Goal: Task Accomplishment & Management: Use online tool/utility

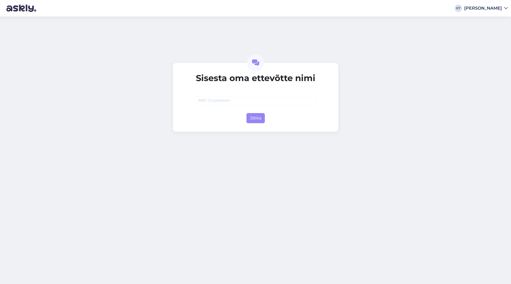
click at [219, 101] on input "text" at bounding box center [256, 100] width 120 height 8
type input "Silen OÜ"
click at [254, 115] on button "Jätka" at bounding box center [256, 118] width 18 height 10
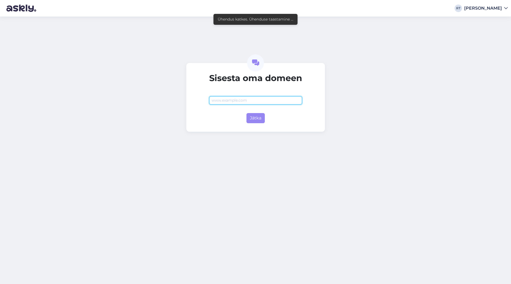
paste input "https://silen.com/"
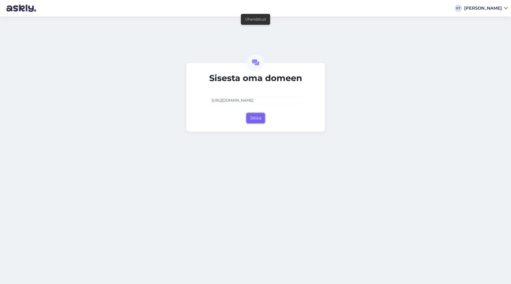
click at [259, 117] on button "Jätka" at bounding box center [256, 118] width 18 height 10
type input "[DOMAIN_NAME]"
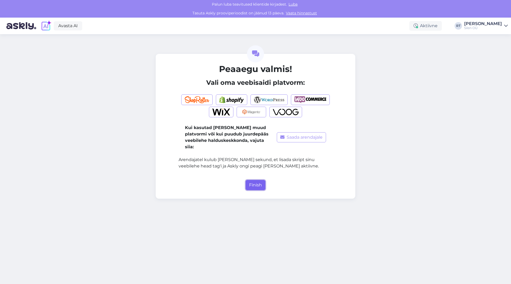
click at [256, 180] on button "Finish" at bounding box center [256, 185] width 20 height 10
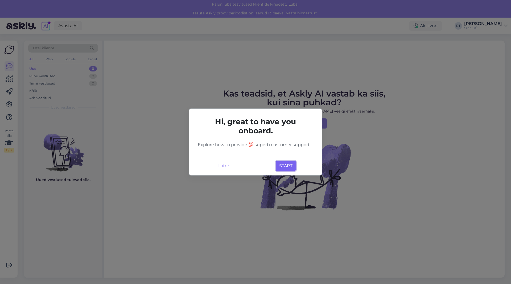
click at [285, 166] on button "START" at bounding box center [286, 166] width 20 height 10
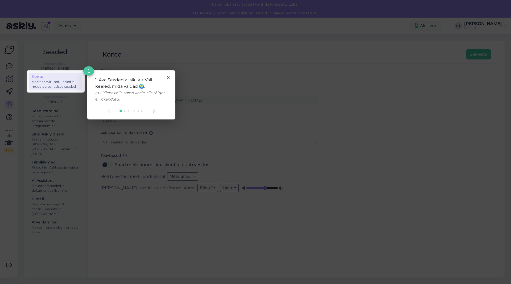
click at [154, 113] on div at bounding box center [131, 111] width 72 height 4
click at [153, 111] on icon at bounding box center [153, 110] width 4 height 3
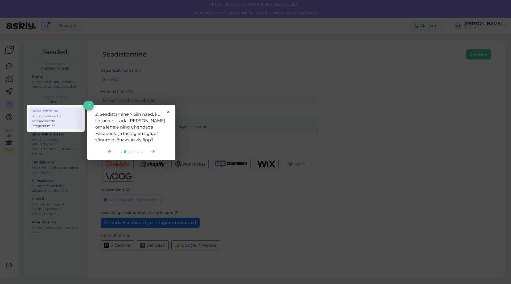
click at [154, 154] on div "2. Seadistamine > Siin näed, kui lihtne on lisada Askly oma lehele ning ühendad…" at bounding box center [131, 132] width 88 height 55
click at [153, 152] on icon at bounding box center [153, 151] width 4 height 3
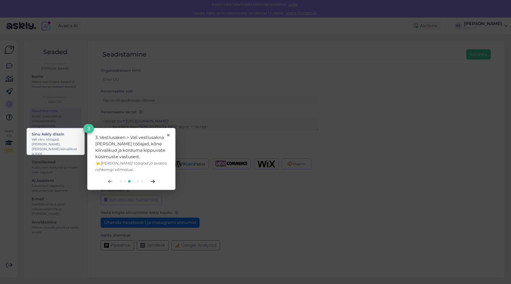
click at [153, 182] on icon at bounding box center [153, 181] width 4 height 3
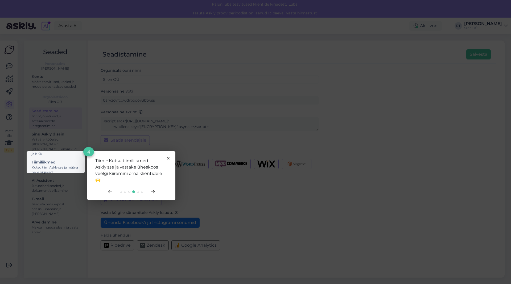
click at [154, 190] on icon at bounding box center [153, 191] width 4 height 3
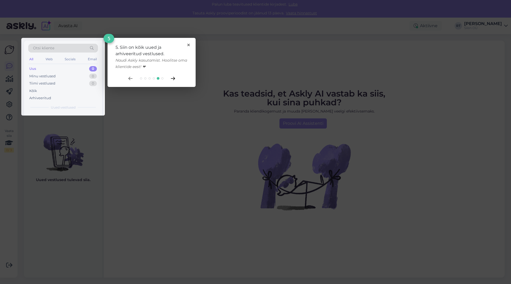
click at [173, 77] on icon at bounding box center [173, 78] width 4 height 3
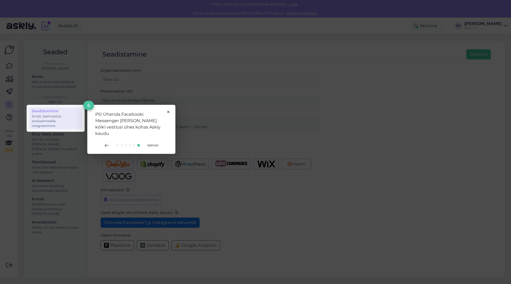
click at [152, 143] on div "Valmis!" at bounding box center [131, 145] width 72 height 4
click at [154, 143] on span "Valmis!" at bounding box center [152, 145] width 11 height 4
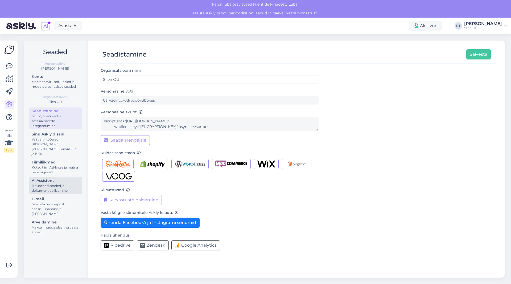
click at [55, 178] on div "AI Assistent" at bounding box center [56, 181] width 48 height 6
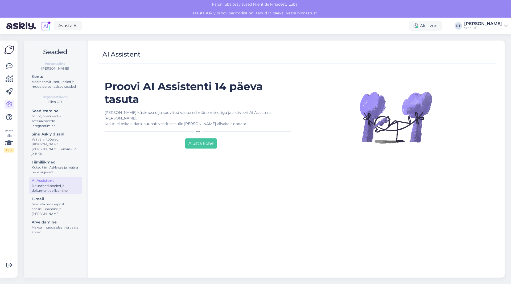
click at [199, 145] on div "Proovi AI Assistenti 14 päeva tasuta Lisa küsimused ja soovitud vastused mõne m…" at bounding box center [199, 176] width 197 height 193
click at [198, 140] on button "Alusta kohe" at bounding box center [201, 143] width 32 height 10
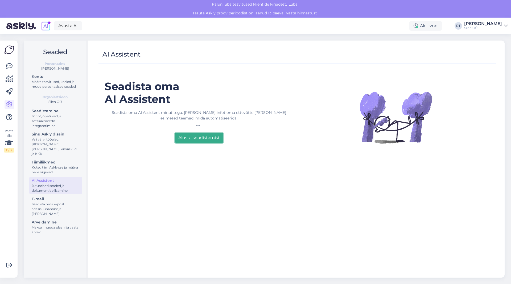
click at [211, 142] on button "Alusta seadistamist" at bounding box center [199, 138] width 48 height 10
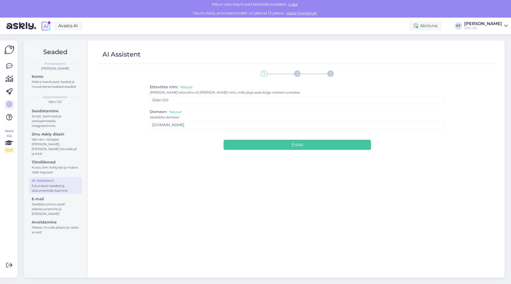
click at [294, 156] on div "1 2 3 Ettevõtte nimi *Nõutud Lisa ettevõtte või brändi nimi, mille järgi seda k…" at bounding box center [297, 169] width 295 height 205
click at [292, 150] on div "1 2 3 Ettevõtte nimi *Nõutud Lisa ettevõtte või brändi nimi, mille järgi seda k…" at bounding box center [297, 169] width 295 height 205
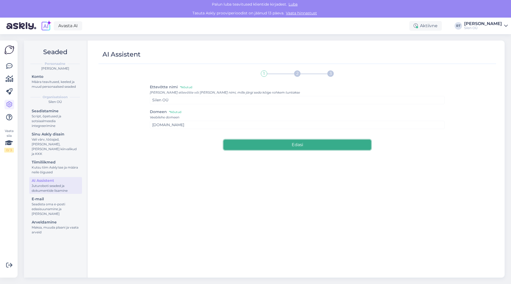
click at [292, 148] on button "Edasi" at bounding box center [298, 145] width 148 height 10
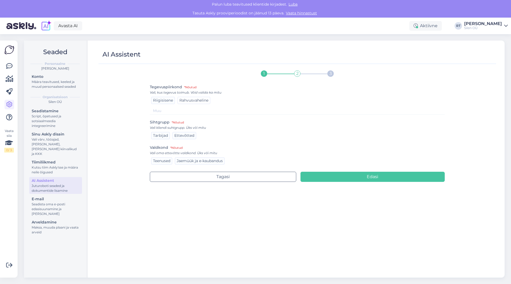
click at [203, 100] on span "Rahvusvaheline" at bounding box center [194, 100] width 29 height 5
click at [185, 135] on span "Ettevõtted" at bounding box center [184, 135] width 20 height 5
click at [158, 136] on span "Tarbijad" at bounding box center [160, 135] width 15 height 5
click at [192, 160] on span "Jaemüük ja e-kaubandus" at bounding box center [200, 160] width 46 height 5
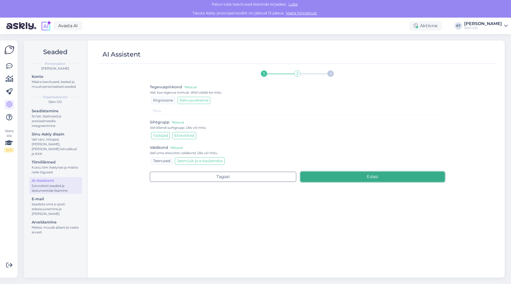
click at [344, 175] on button "Edasi" at bounding box center [373, 177] width 145 height 10
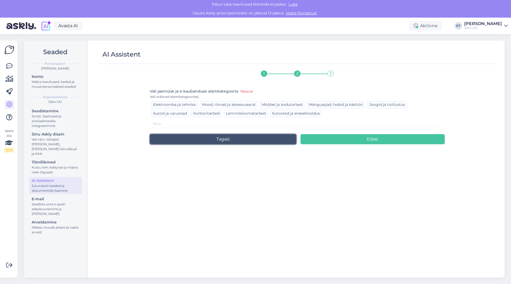
click at [219, 138] on button "Tagasi" at bounding box center [223, 139] width 146 height 10
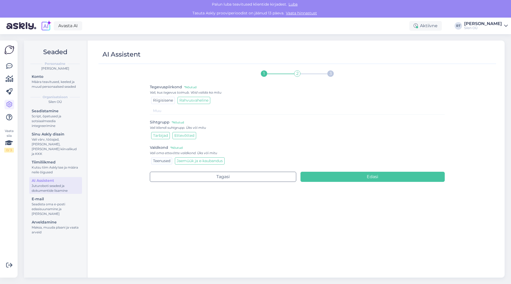
click at [166, 100] on span "Riigisisene" at bounding box center [163, 100] width 20 height 5
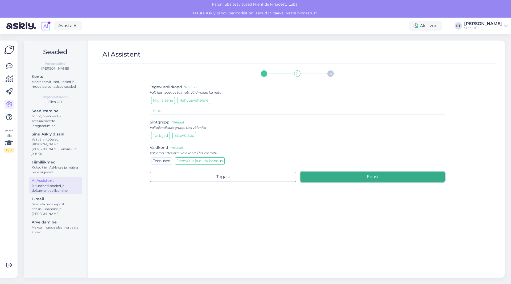
click at [339, 176] on button "Edasi" at bounding box center [373, 177] width 145 height 10
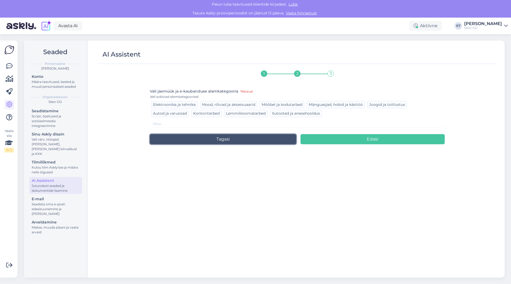
click at [275, 139] on button "Tagasi" at bounding box center [223, 139] width 146 height 10
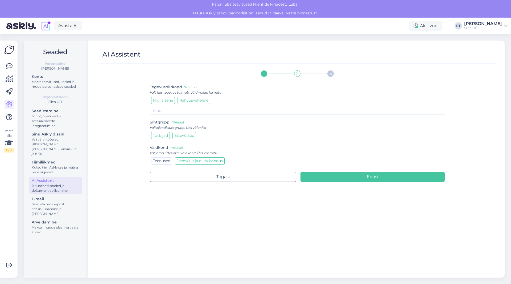
click at [160, 162] on span "Teenused" at bounding box center [161, 160] width 17 height 5
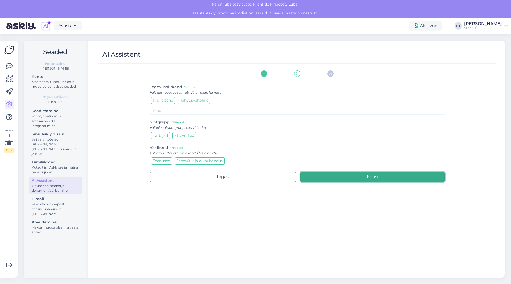
click at [317, 172] on button "Edasi" at bounding box center [373, 177] width 145 height 10
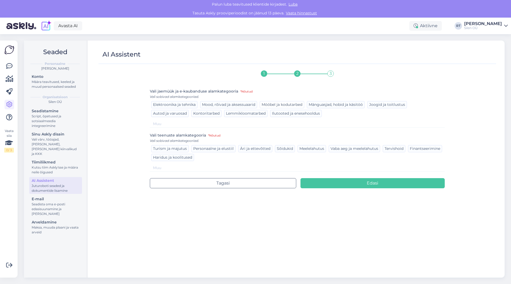
click at [294, 108] on div "Mööbel ja kodutarbed" at bounding box center [282, 104] width 44 height 7
click at [211, 115] on span "Kontoritarbed" at bounding box center [206, 113] width 26 height 5
click at [286, 104] on span "Mööbel ja kodutarbed" at bounding box center [282, 104] width 41 height 5
click at [188, 167] on input at bounding box center [297, 168] width 295 height 8
type input "Vaikuseruumi rent"
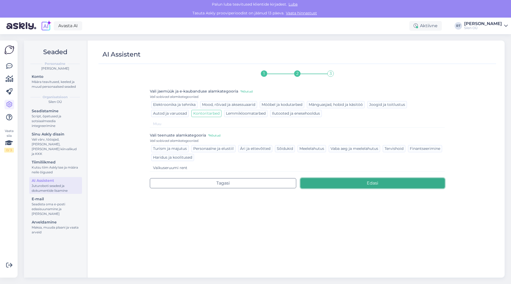
click at [369, 184] on button "Edasi" at bounding box center [373, 183] width 145 height 10
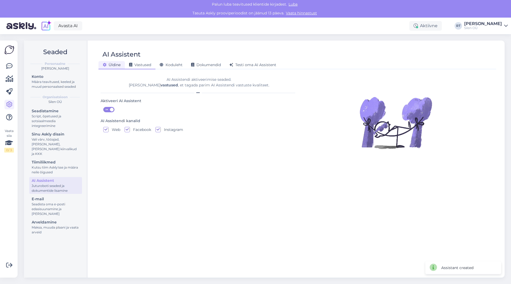
click at [142, 64] on span "Vastused" at bounding box center [140, 64] width 22 height 5
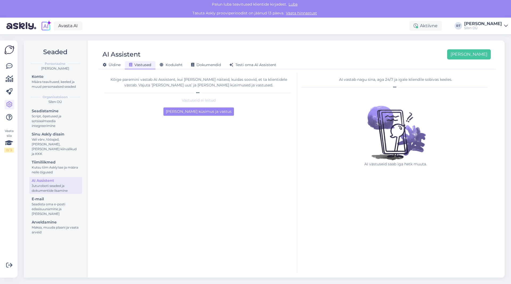
click at [176, 58] on div "AI Assistent Lisa uus" at bounding box center [295, 54] width 393 height 10
click at [174, 60] on div "Üldine Vastused Koduleht Dokumendid Testi oma AI Assistent" at bounding box center [295, 63] width 393 height 9
click at [172, 63] on span "Koduleht" at bounding box center [171, 64] width 23 height 5
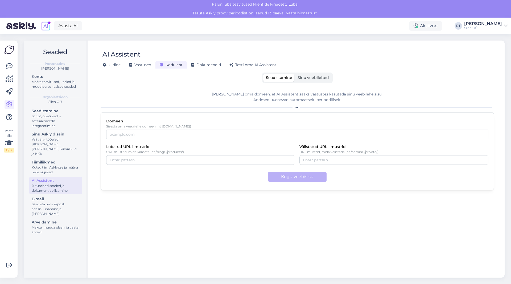
click at [206, 64] on span "Dokumendid" at bounding box center [206, 64] width 30 height 5
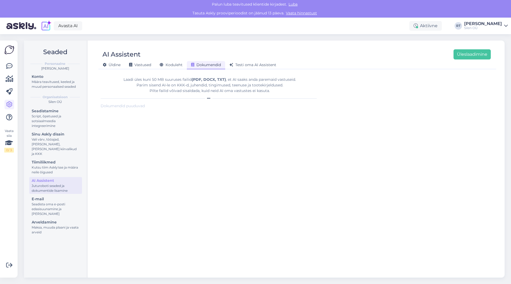
click at [220, 114] on form "Laadi üles kuni 50 MB suuruses failid (PDF, DOCX, TXT) , et AI saaks anda parem…" at bounding box center [210, 172] width 218 height 200
click at [166, 63] on span "Koduleht" at bounding box center [171, 64] width 23 height 5
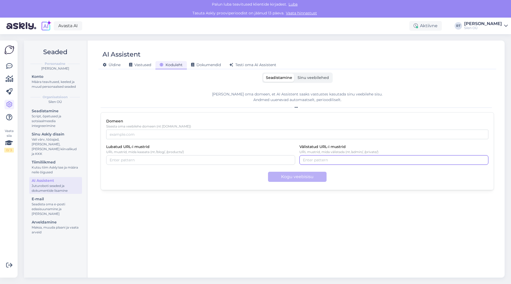
click at [311, 156] on div at bounding box center [394, 160] width 189 height 10
click at [315, 223] on div "Lisa oma domeen, et AI Assistent saaks vastustes kasutada sinu veebilehe sisu. …" at bounding box center [298, 179] width 394 height 185
click at [153, 135] on input "Domeen" at bounding box center [297, 134] width 382 height 10
type input "silen.com"
click at [194, 227] on div "Lisa oma domeen, et AI Assistent saaks vastustes kasutada sinu veebilehe sisu. …" at bounding box center [298, 179] width 394 height 185
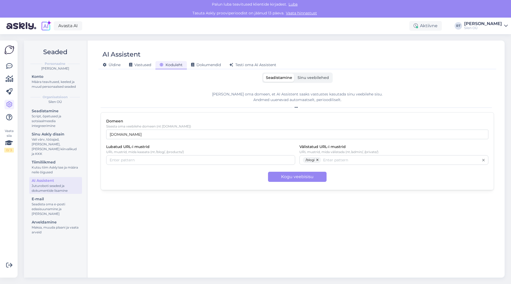
click at [203, 73] on div "Seadistamine Sinu veebilehed" at bounding box center [298, 77] width 394 height 10
click at [202, 67] on div "Dokumendid" at bounding box center [206, 65] width 38 height 8
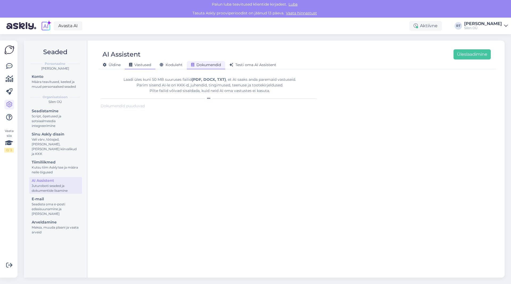
click at [138, 66] on span "Vastused" at bounding box center [140, 64] width 22 height 5
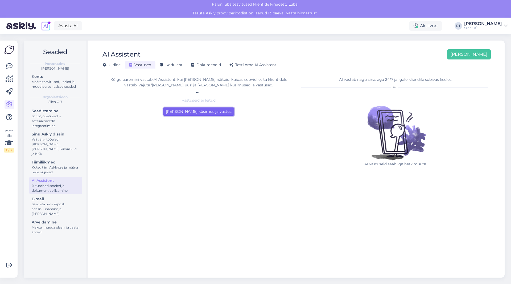
click at [194, 107] on button "Lisa esimene küsimus ja vastus" at bounding box center [199, 111] width 71 height 8
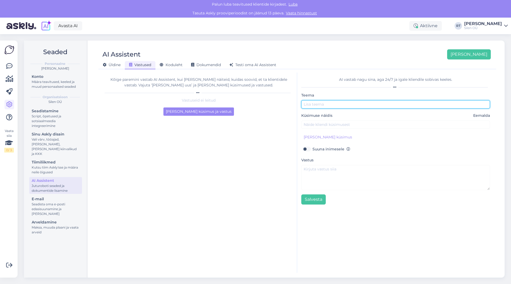
click at [340, 106] on input "text" at bounding box center [395, 104] width 189 height 8
type input "Helikindlus"
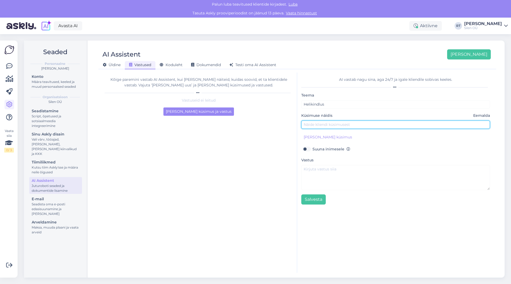
click at [318, 124] on input "text" at bounding box center [395, 124] width 189 height 8
type input "Kas Silen Space on helikindel"
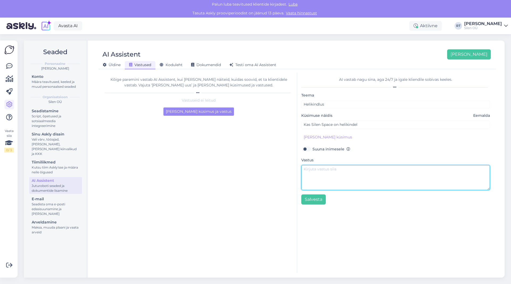
click at [326, 176] on textarea at bounding box center [395, 177] width 189 height 25
paste textarea "See on trikiga küsimus, kuna täielikult helikindel vaikuseruum oleks ebaseadusl…"
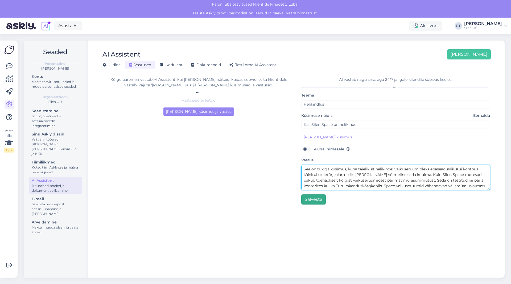
type textarea "See on trikiga küsimus, kuna täielikult helikindel vaikuseruum oleks ebaseadusl…"
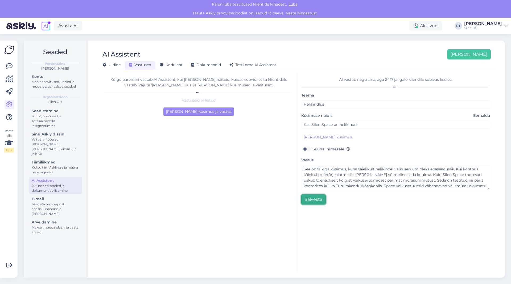
click at [315, 196] on button "Salvesta" at bounding box center [313, 199] width 25 height 10
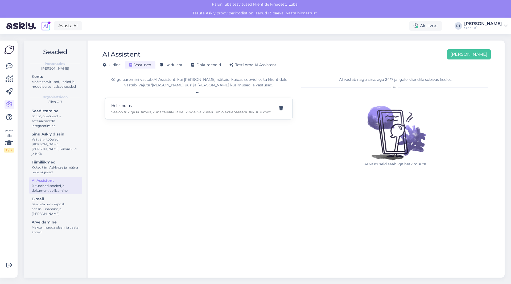
click at [179, 110] on p "See on trikiga küsimus, kuna täielikult helikindel vaikuseruum oleks ebaseadusl…" at bounding box center [192, 111] width 162 height 5
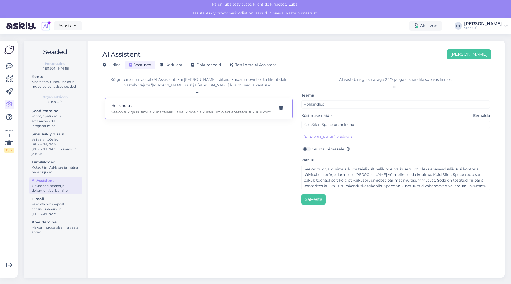
click at [320, 213] on div "AI vastab nagu sina, aga 24/7 ja igale kliendile sobivas keeles. Teema Helikind…" at bounding box center [396, 172] width 197 height 200
click at [206, 67] on span "Dokumendid" at bounding box center [206, 64] width 30 height 5
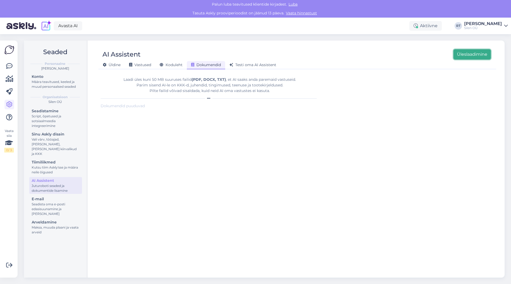
click at [478, 54] on button "Üleslaadimine" at bounding box center [472, 54] width 37 height 10
click at [171, 59] on div "AI Assistent Üleslaadimine" at bounding box center [295, 54] width 393 height 10
click at [171, 60] on div "Üldine Vastused Koduleht Dokumendid Testi oma AI Assistent" at bounding box center [295, 63] width 393 height 9
click at [170, 61] on div "Koduleht" at bounding box center [171, 65] width 31 height 8
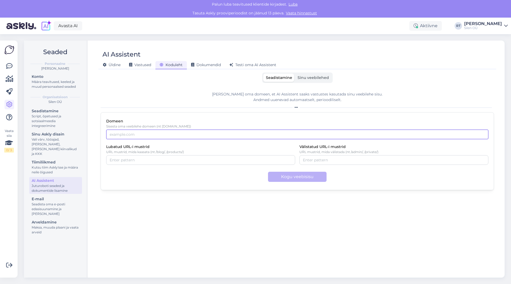
click at [129, 132] on input "Domeen" at bounding box center [297, 134] width 382 height 10
type input "silen.com"
click at [312, 158] on input "Välistatud URL-i mustrid" at bounding box center [394, 160] width 182 height 6
click at [295, 176] on button "Kogu veebisisu" at bounding box center [297, 177] width 59 height 10
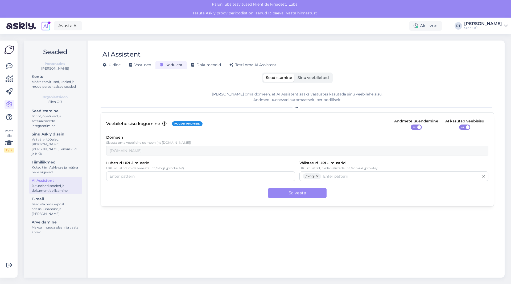
click at [301, 186] on div "Veebilehe sisu kogumine Kogub andmeid Andmete uuendamine ON AI kasutab veebisis…" at bounding box center [298, 159] width 394 height 94
click at [301, 188] on button "Salvesta" at bounding box center [297, 193] width 59 height 10
click at [312, 79] on span "Sinu veebilehed" at bounding box center [313, 77] width 31 height 5
click at [295, 74] on input "Sinu veebilehed" at bounding box center [295, 74] width 0 height 0
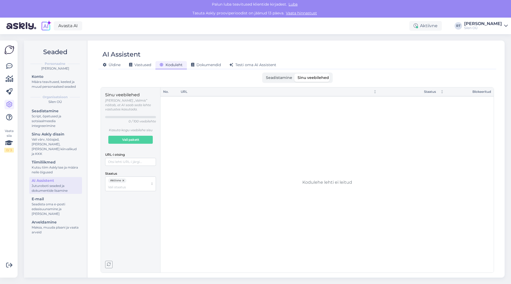
click at [284, 78] on span "Seadistamine" at bounding box center [279, 77] width 26 height 5
click at [263, 74] on input "Seadistamine" at bounding box center [263, 74] width 0 height 0
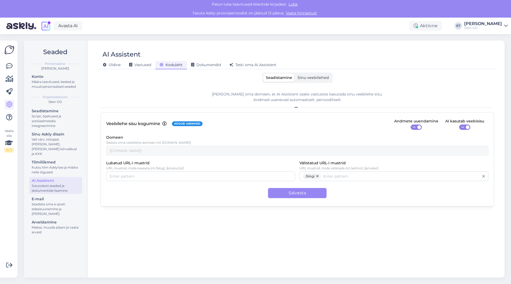
click at [316, 75] on label "Sinu veebilehed" at bounding box center [313, 78] width 37 height 8
click at [295, 74] on input "Sinu veebilehed" at bounding box center [295, 74] width 0 height 0
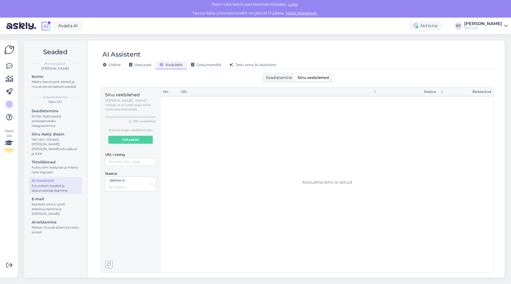
click at [279, 75] on label "Seadistamine" at bounding box center [279, 78] width 32 height 8
click at [263, 74] on input "Seadistamine" at bounding box center [263, 74] width 0 height 0
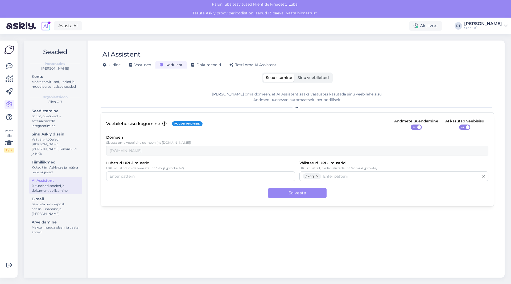
click at [315, 77] on span "Sinu veebilehed" at bounding box center [313, 77] width 31 height 5
click at [295, 74] on input "Sinu veebilehed" at bounding box center [295, 74] width 0 height 0
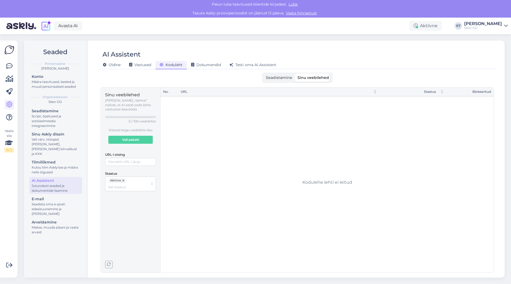
click at [106, 263] on span "button" at bounding box center [108, 264] width 7 height 7
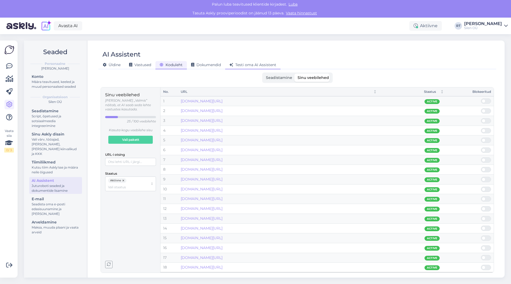
click at [250, 64] on span "Testi oma AI Assistent" at bounding box center [253, 64] width 47 height 5
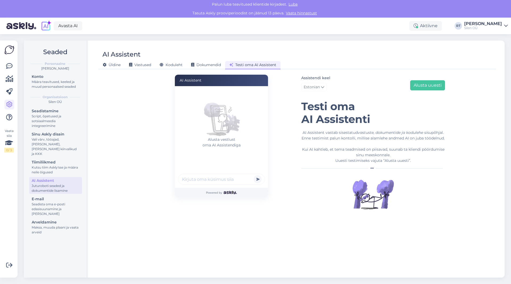
click at [202, 177] on input "text" at bounding box center [221, 179] width 87 height 11
type input "millised on renditingumised"
click at [254, 175] on button "submit" at bounding box center [258, 179] width 8 height 8
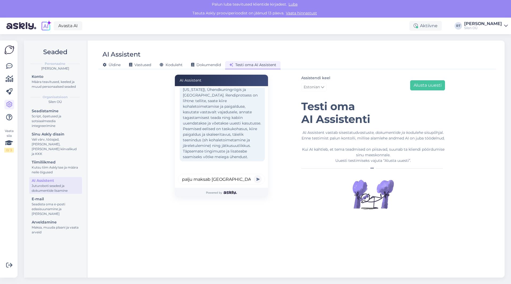
scroll to position [0, 2]
type input "palju maksab eestis space 1 rent?"
click at [254, 175] on button "submit" at bounding box center [258, 179] width 8 height 8
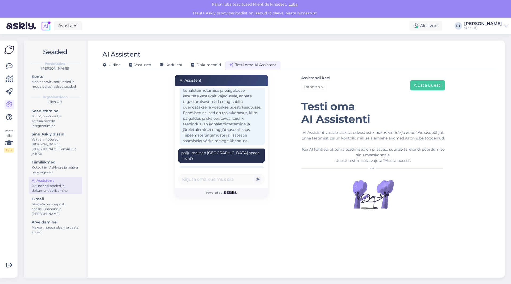
scroll to position [89, 0]
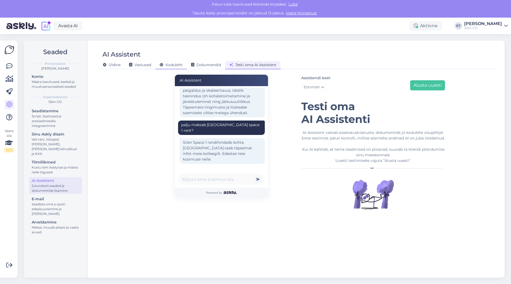
click at [164, 64] on icon at bounding box center [162, 65] width 4 height 4
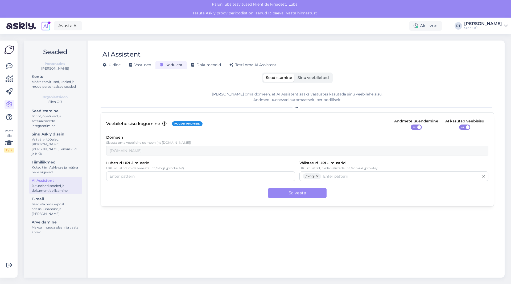
click at [311, 88] on div "Lisa oma domeen, et AI Assistent saaks vastustes kasutada sinu veebilehe sisu. …" at bounding box center [298, 179] width 394 height 185
click at [309, 82] on label "Sinu veebilehed" at bounding box center [313, 78] width 37 height 8
click at [295, 74] on input "Sinu veebilehed" at bounding box center [295, 74] width 0 height 0
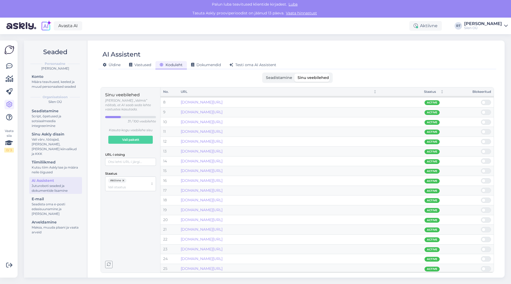
scroll to position [66, 0]
click at [210, 154] on link "silen.com/de-de/rent" at bounding box center [202, 152] width 42 height 5
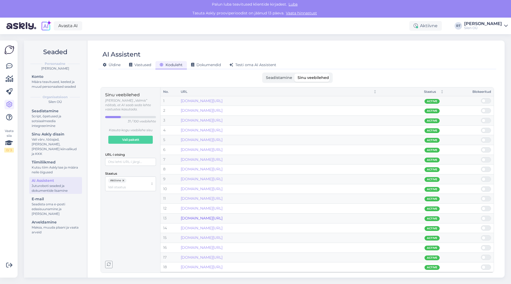
scroll to position [0, 0]
click at [285, 74] on label "Seadistamine" at bounding box center [279, 78] width 32 height 8
click at [263, 74] on input "Seadistamine" at bounding box center [263, 74] width 0 height 0
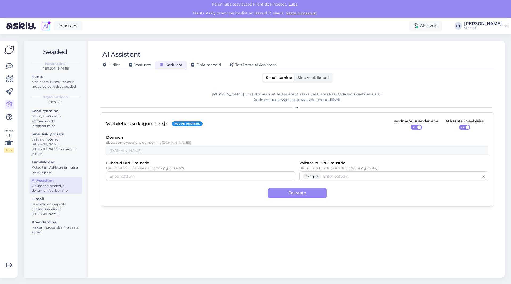
click at [308, 74] on label "Sinu veebilehed" at bounding box center [313, 78] width 37 height 8
click at [295, 74] on input "Sinu veebilehed" at bounding box center [295, 74] width 0 height 0
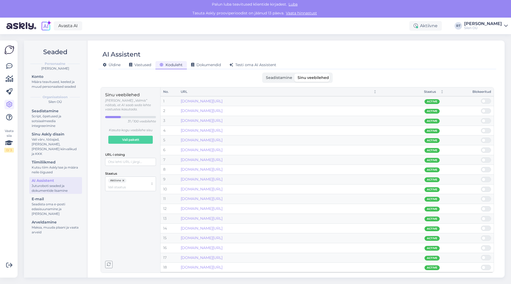
click at [287, 78] on span "Seadistamine" at bounding box center [279, 77] width 26 height 5
click at [263, 74] on input "Seadistamine" at bounding box center [263, 74] width 0 height 0
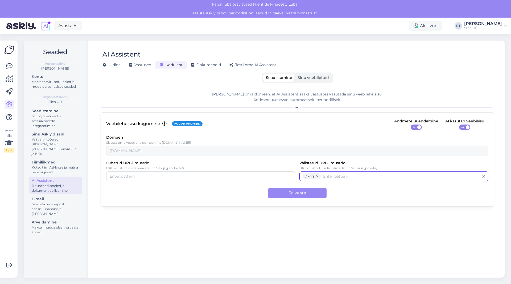
click at [345, 177] on input "Välistatud URL-i mustrid" at bounding box center [401, 176] width 156 height 6
type input "/blog"
click at [308, 193] on button "Salvesta" at bounding box center [297, 193] width 59 height 10
click at [245, 64] on span "Testi oma AI Assistent" at bounding box center [253, 64] width 47 height 5
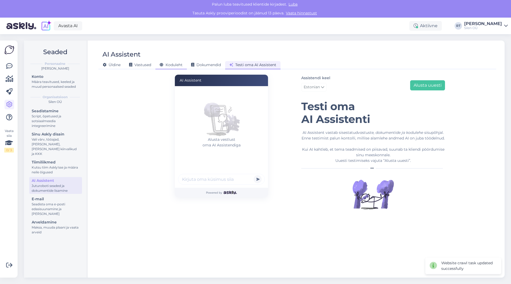
click at [175, 65] on span "Koduleht" at bounding box center [171, 64] width 23 height 5
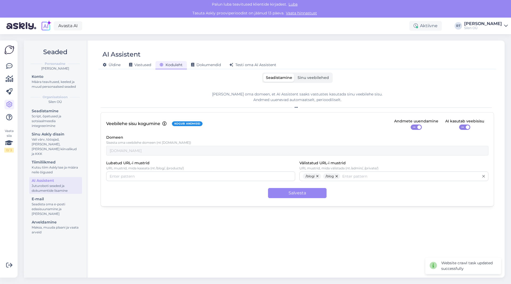
click at [321, 78] on span "Sinu veebilehed" at bounding box center [313, 77] width 31 height 5
click at [295, 74] on input "Sinu veebilehed" at bounding box center [295, 74] width 0 height 0
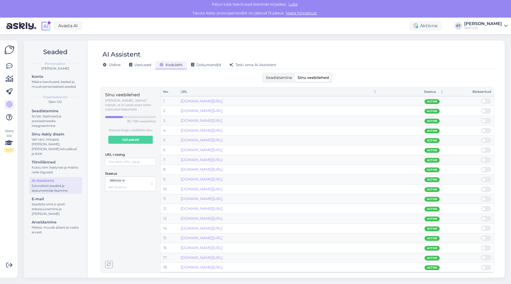
click at [107, 266] on span "button" at bounding box center [108, 264] width 7 height 7
click at [107, 265] on icon "button" at bounding box center [109, 264] width 4 height 4
click at [212, 102] on link "silen.com/en-gb/rent" at bounding box center [202, 101] width 42 height 5
click at [257, 65] on span "Testi oma AI Assistent" at bounding box center [253, 64] width 47 height 5
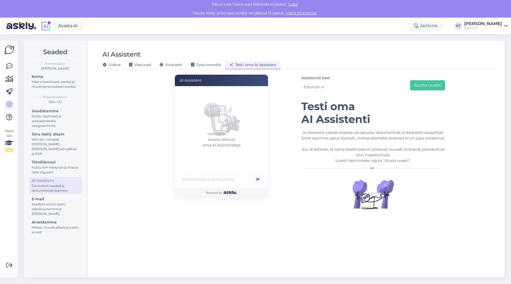
click at [214, 180] on input "text" at bounding box center [221, 179] width 87 height 11
type input "Space 1 rendi hind UK-s?"
click at [254, 175] on button "submit" at bounding box center [258, 179] width 8 height 8
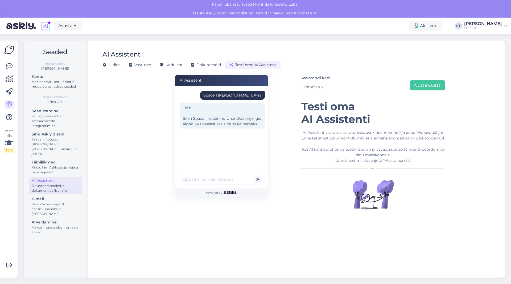
click at [175, 64] on span "Koduleht" at bounding box center [171, 64] width 23 height 5
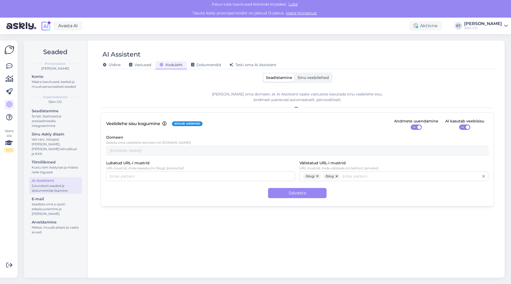
click at [315, 80] on span "Sinu veebilehed" at bounding box center [313, 77] width 31 height 5
click at [295, 74] on input "Sinu veebilehed" at bounding box center [295, 74] width 0 height 0
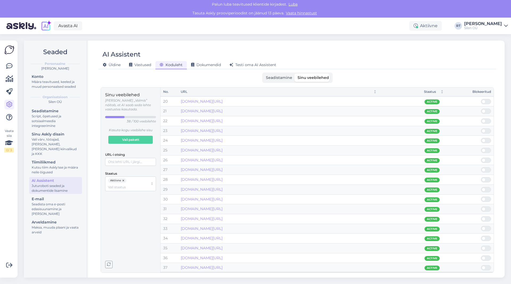
scroll to position [195, 0]
click at [108, 262] on icon "button" at bounding box center [109, 264] width 4 height 4
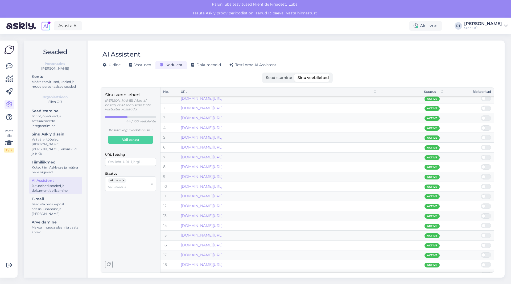
scroll to position [0, 0]
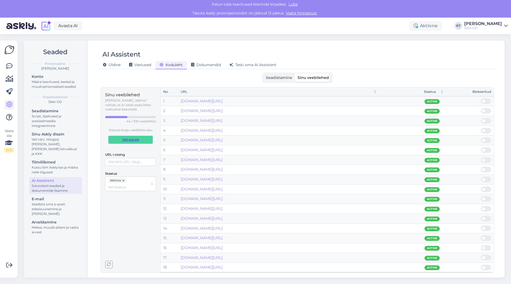
click at [135, 137] on span "Vali pakett" at bounding box center [130, 139] width 17 height 7
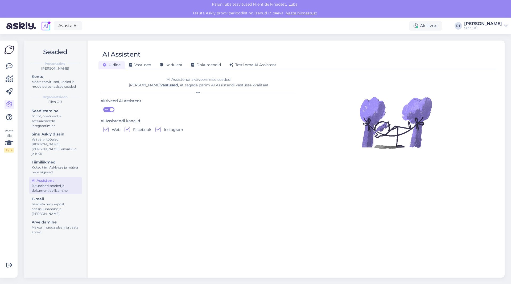
click at [8, 52] on img at bounding box center [9, 50] width 10 height 10
click at [7, 46] on img at bounding box center [9, 50] width 10 height 10
click at [11, 67] on icon at bounding box center [9, 66] width 6 height 6
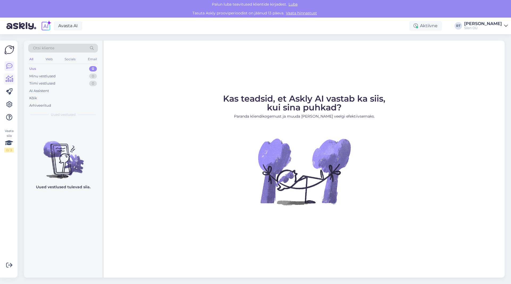
click at [7, 78] on icon at bounding box center [10, 79] width 8 height 6
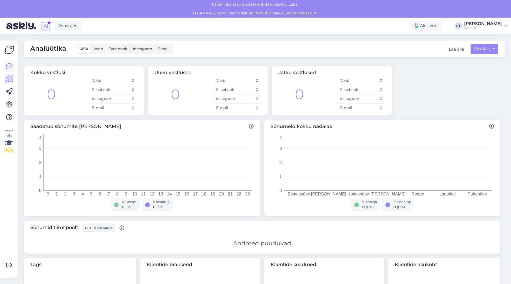
click at [11, 64] on icon at bounding box center [9, 66] width 6 height 6
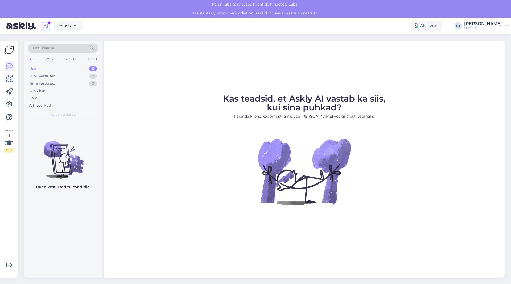
click at [43, 71] on div "Uus 0" at bounding box center [63, 68] width 70 height 7
click at [45, 77] on div "Minu vestlused" at bounding box center [42, 76] width 26 height 5
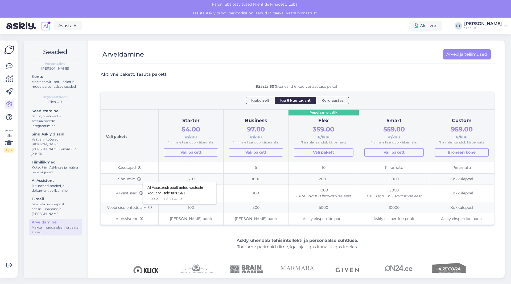
click at [140, 193] on icon at bounding box center [142, 193] width 4 height 4
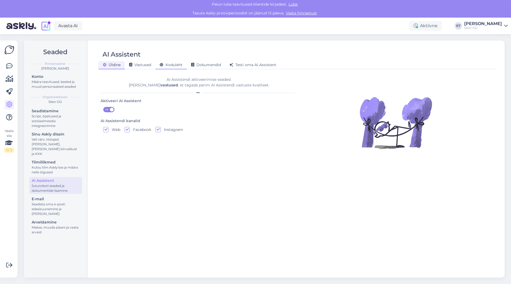
click at [175, 69] on div "Koduleht" at bounding box center [171, 65] width 31 height 8
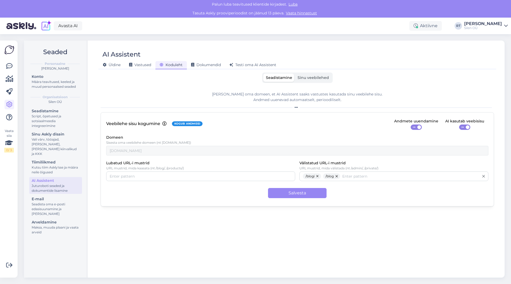
click at [317, 78] on span "Sinu veebilehed" at bounding box center [313, 77] width 31 height 5
click at [295, 74] on input "Sinu veebilehed" at bounding box center [295, 74] width 0 height 0
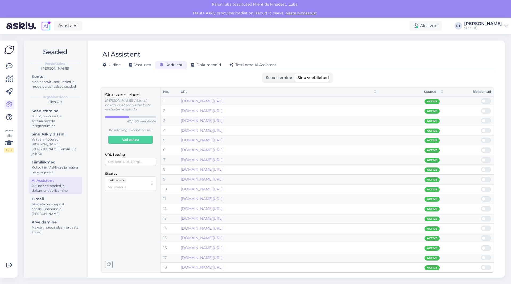
click at [109, 260] on div "Sinu veebilehed Olek „Valmis” näitab, et AI saab seda lehte vastustes kasutada.…" at bounding box center [130, 180] width 51 height 176
click at [108, 265] on icon "button" at bounding box center [109, 264] width 4 height 4
click at [246, 66] on span "Testi oma AI Assistent" at bounding box center [253, 64] width 47 height 5
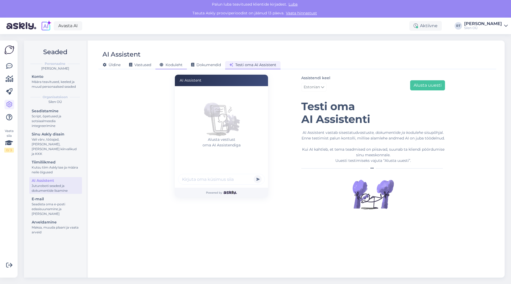
click at [176, 64] on span "Koduleht" at bounding box center [171, 64] width 23 height 5
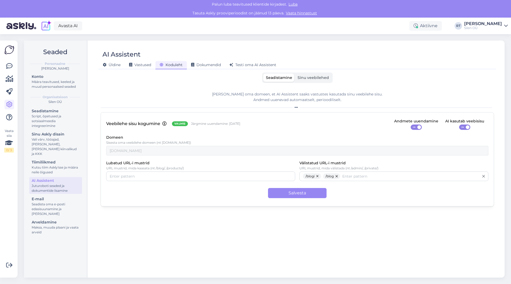
click at [309, 77] on span "Sinu veebilehed" at bounding box center [313, 77] width 31 height 5
click at [295, 74] on input "Sinu veebilehed" at bounding box center [295, 74] width 0 height 0
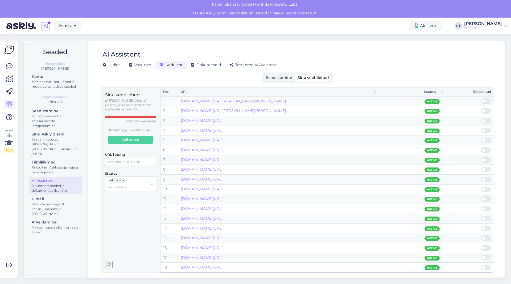
click at [266, 78] on label "Seadistamine" at bounding box center [279, 78] width 32 height 8
click at [263, 74] on input "Seadistamine" at bounding box center [263, 74] width 0 height 0
